Goal: Transaction & Acquisition: Purchase product/service

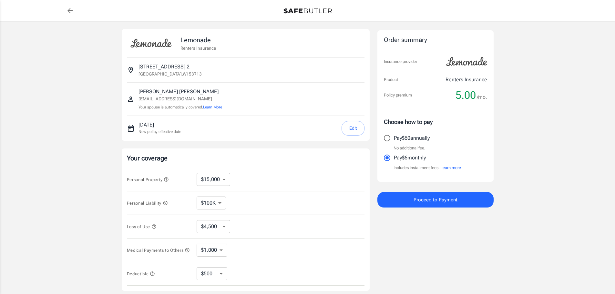
select select "15000"
select select "500"
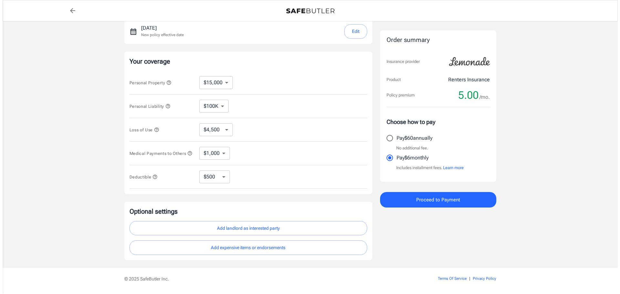
scroll to position [118, 0]
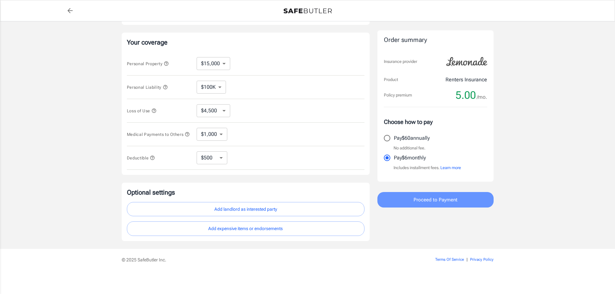
click at [456, 204] on span "Proceed to Payment" at bounding box center [436, 200] width 44 height 8
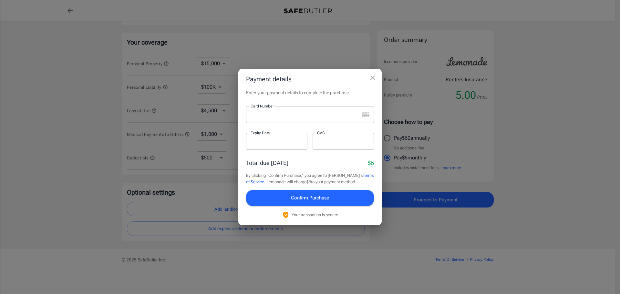
click at [302, 111] on div at bounding box center [302, 114] width 113 height 17
click at [295, 145] on iframe at bounding box center [276, 141] width 52 height 6
click at [373, 80] on icon "close" at bounding box center [373, 78] width 8 height 8
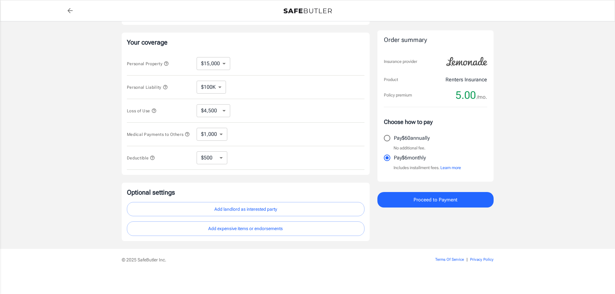
click at [387, 136] on input "Pay $60 annually" at bounding box center [387, 138] width 14 height 14
radio input "true"
click at [437, 200] on span "Proceed to Payment" at bounding box center [436, 200] width 44 height 8
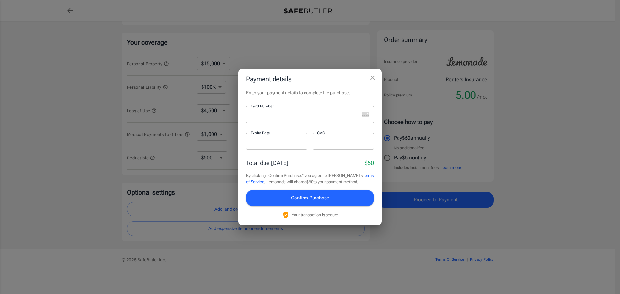
click at [290, 111] on div at bounding box center [302, 114] width 113 height 17
click at [369, 77] on icon "close" at bounding box center [373, 78] width 8 height 8
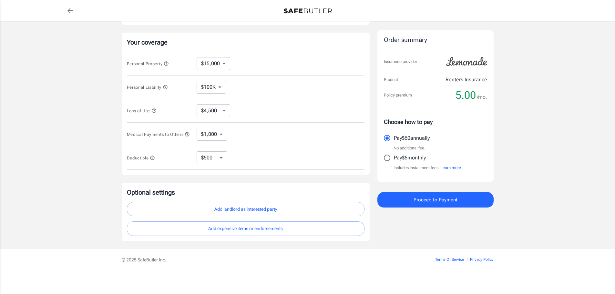
click at [385, 157] on input "Pay $6 monthly" at bounding box center [387, 158] width 14 height 14
radio input "true"
click at [389, 138] on input "Pay $60 annually" at bounding box center [387, 138] width 14 height 14
radio input "true"
click at [410, 199] on button "Proceed to Payment" at bounding box center [435, 199] width 116 height 15
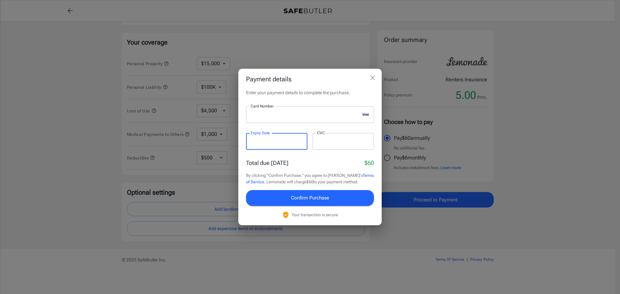
click at [337, 145] on iframe at bounding box center [343, 141] width 52 height 6
click at [329, 201] on span "Confirm Purchase" at bounding box center [310, 198] width 38 height 8
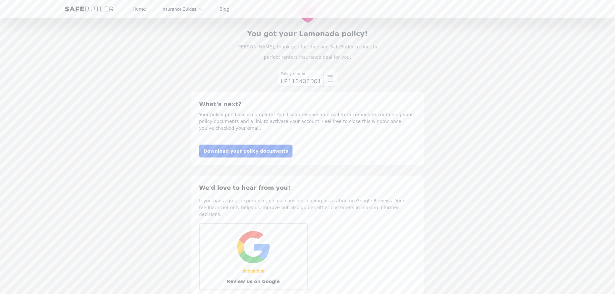
scroll to position [65, 0]
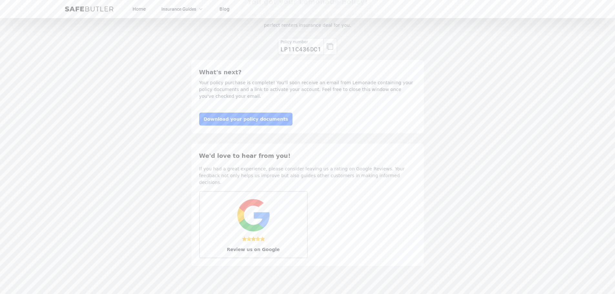
click at [264, 119] on link "Download your policy documents" at bounding box center [246, 119] width 94 height 13
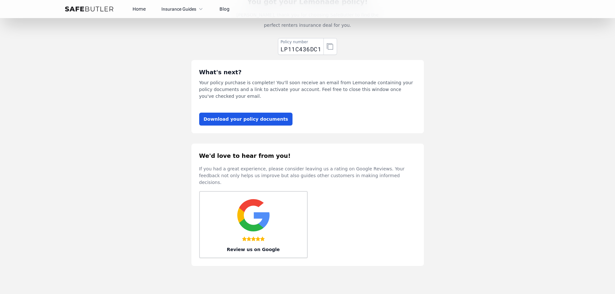
drag, startPoint x: 513, startPoint y: 209, endPoint x: 510, endPoint y: 211, distance: 3.7
click at [513, 209] on body "Home Insurance Guides Renters Insurance Blog" at bounding box center [307, 186] width 615 height 503
click at [257, 119] on link "Download your policy documents" at bounding box center [246, 119] width 94 height 13
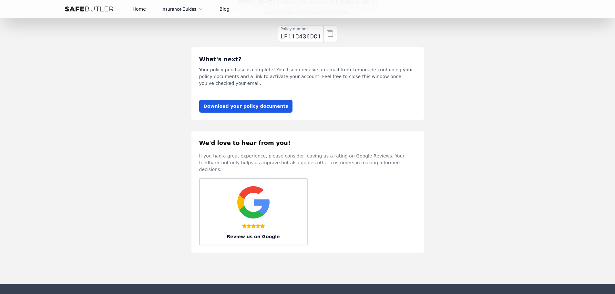
scroll to position [0, 0]
